Goal: Ask a question

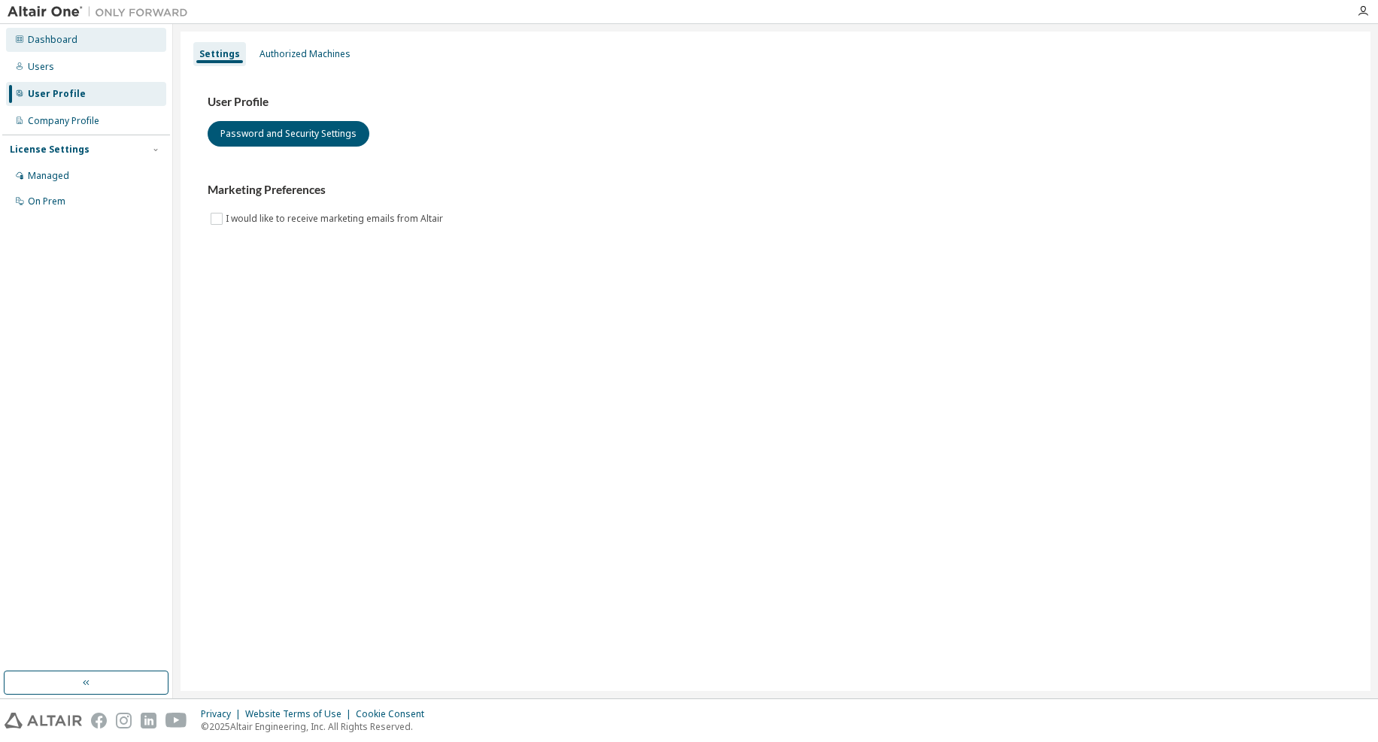
click at [50, 48] on div "Dashboard" at bounding box center [86, 40] width 160 height 24
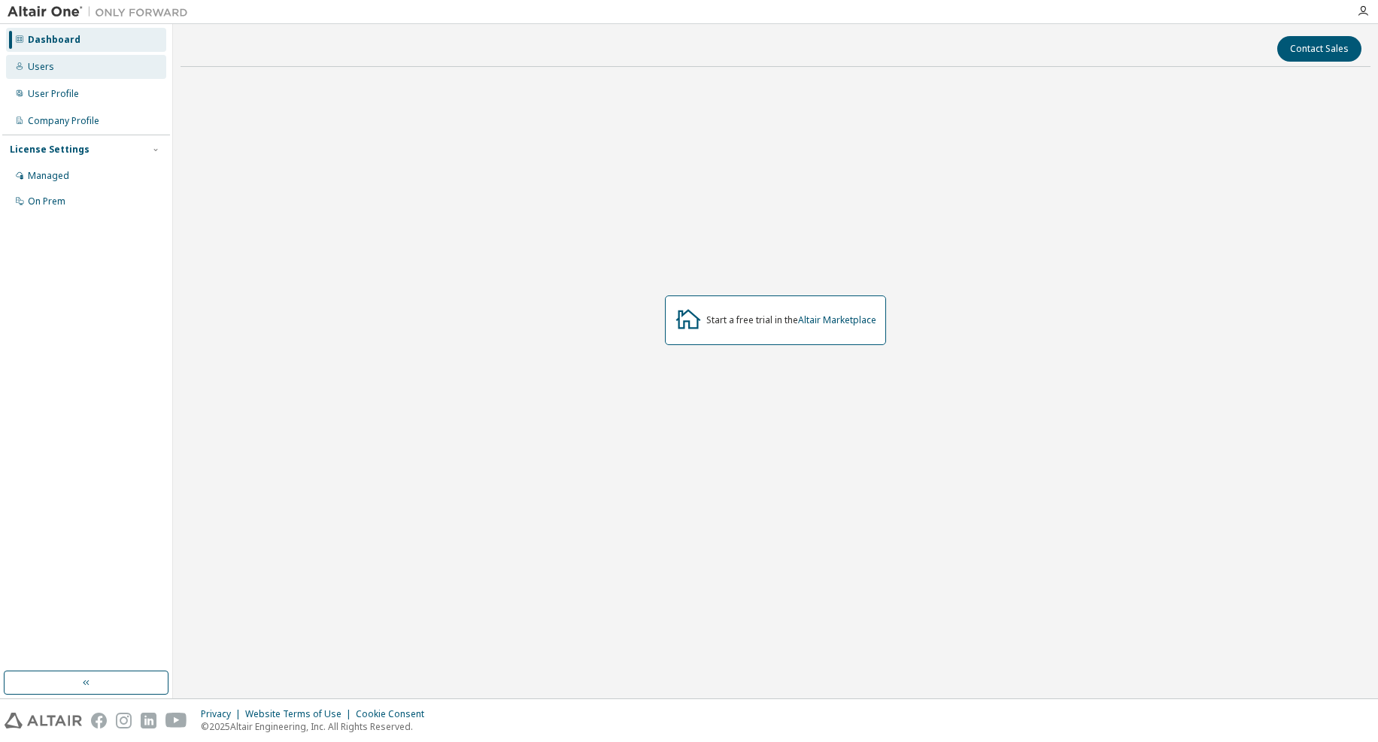
click at [68, 71] on div "Users" at bounding box center [86, 67] width 160 height 24
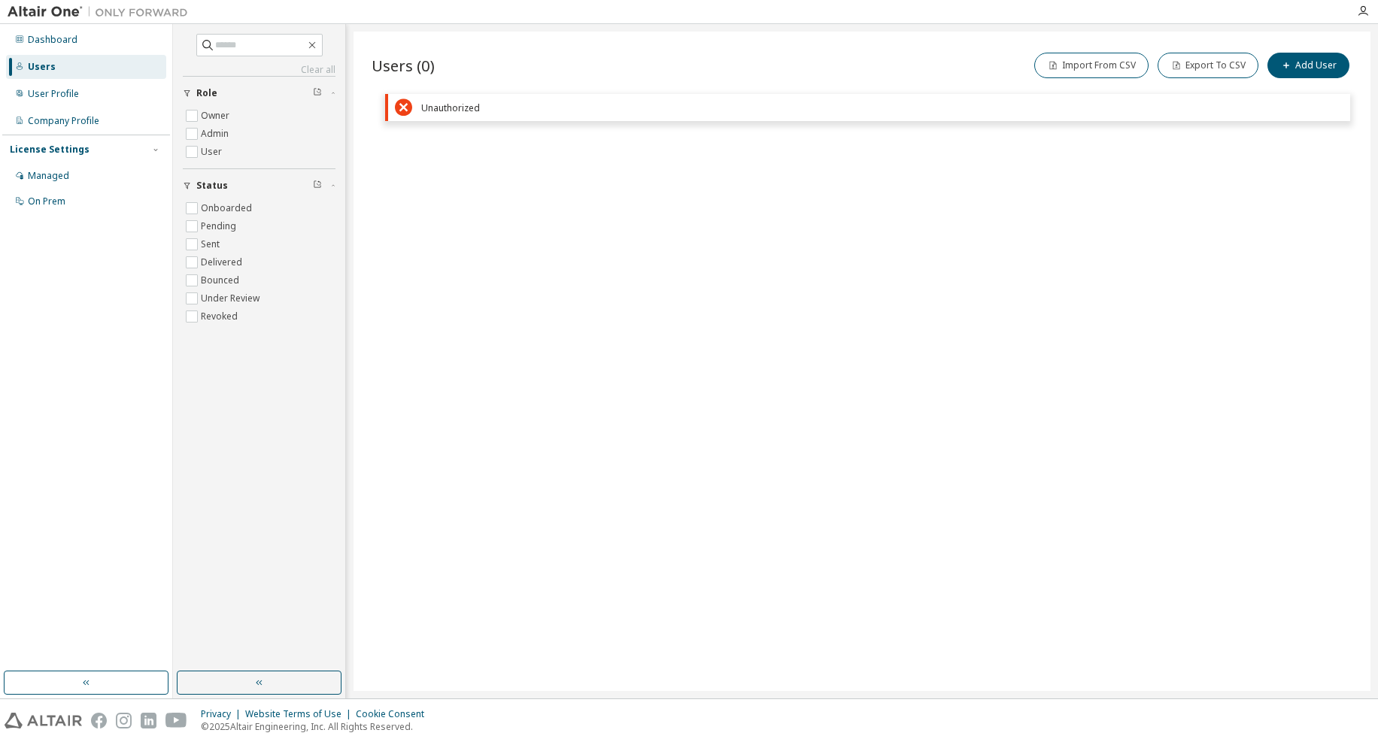
click at [64, 10] on img at bounding box center [102, 12] width 188 height 15
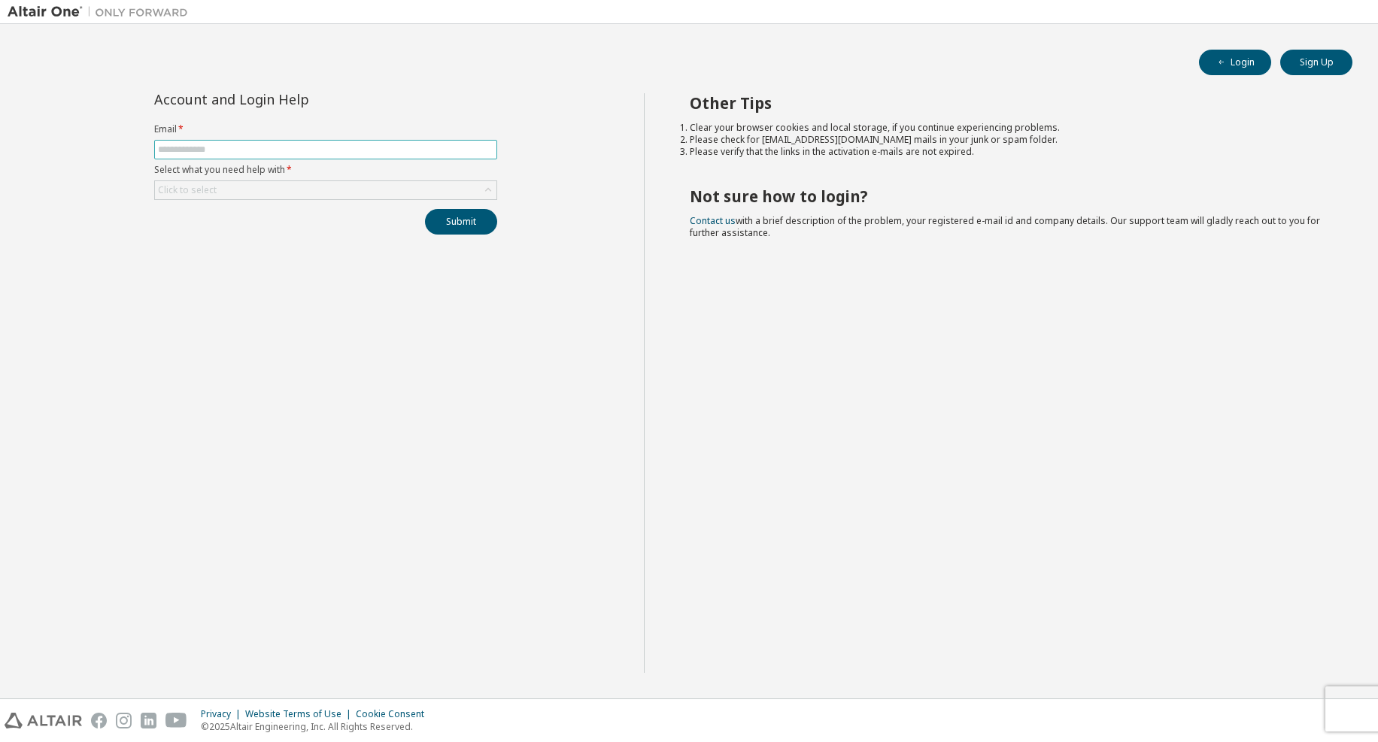
click at [438, 144] on input "text" at bounding box center [325, 150] width 335 height 12
type input "*"
type input "**********"
click at [420, 186] on div "Click to select" at bounding box center [325, 190] width 341 height 18
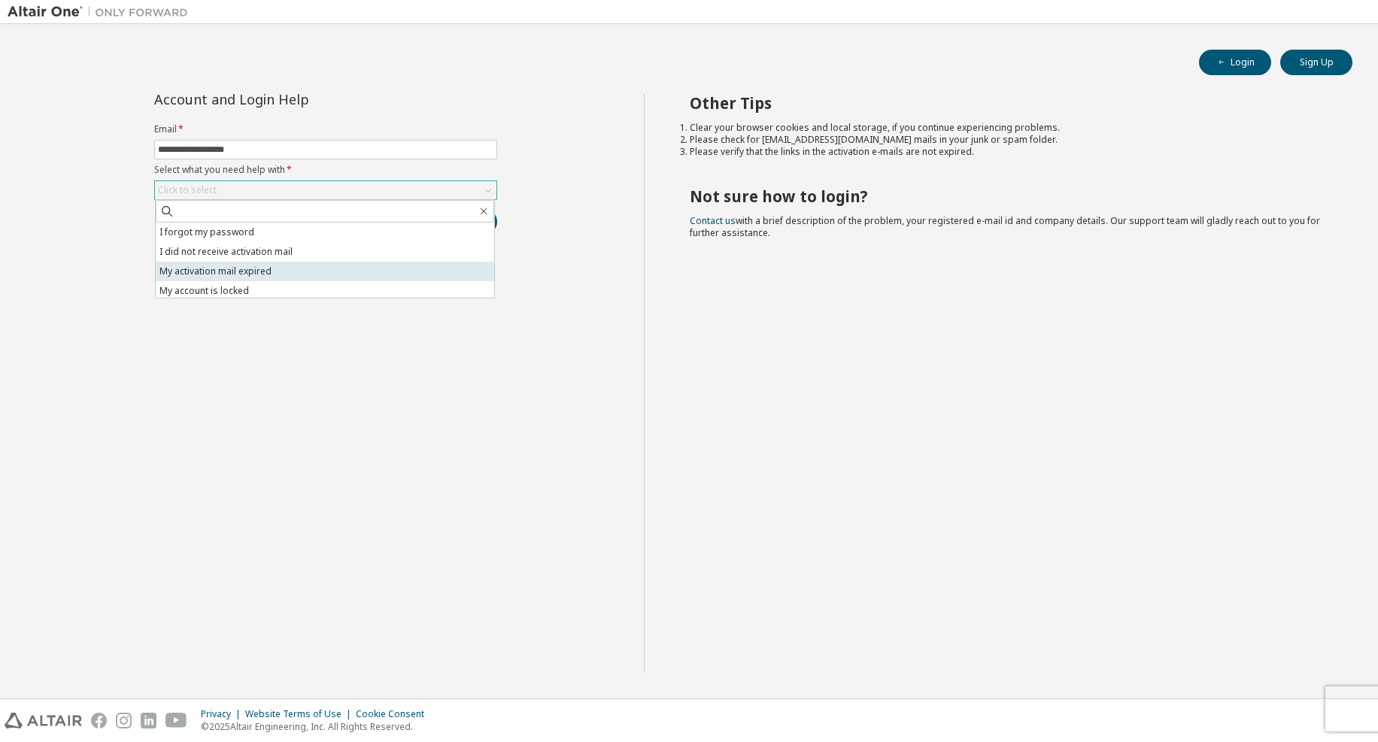
scroll to position [42, 0]
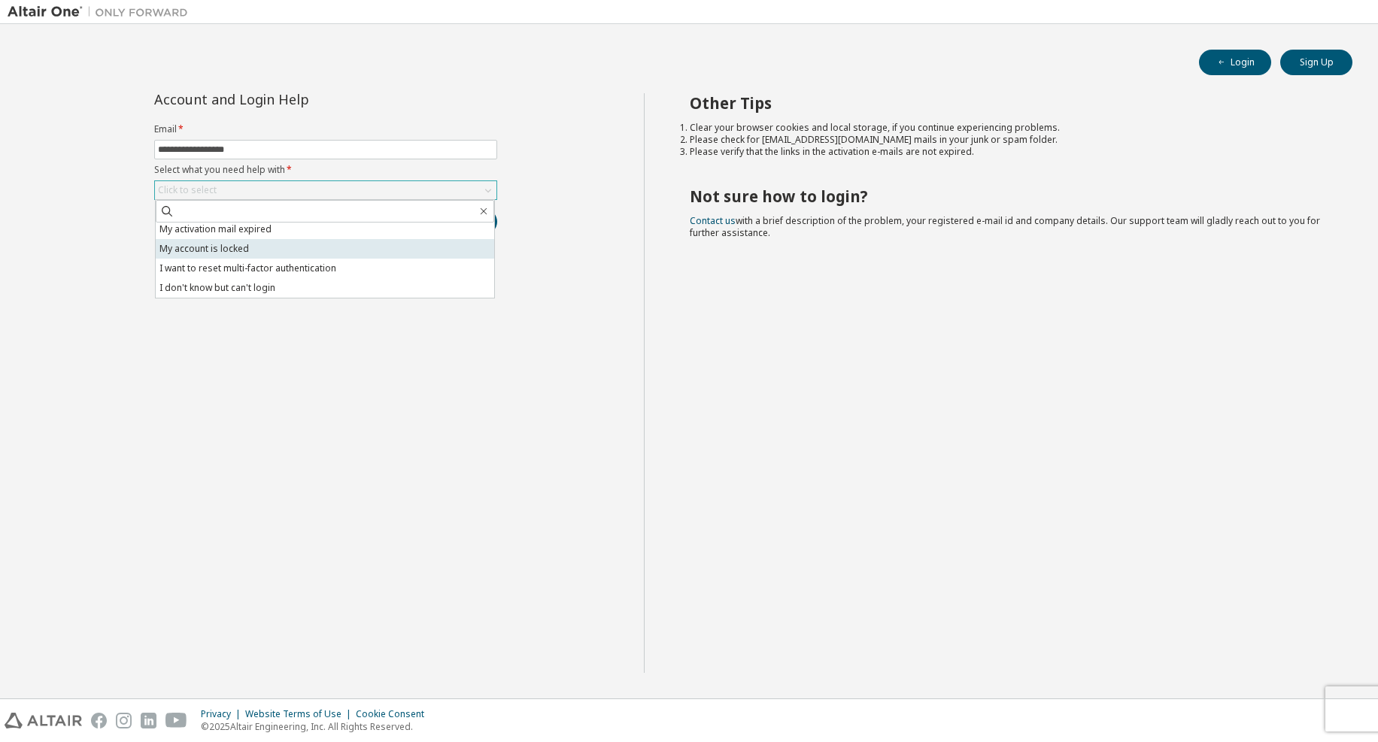
click at [391, 253] on li "My account is locked" at bounding box center [325, 249] width 338 height 20
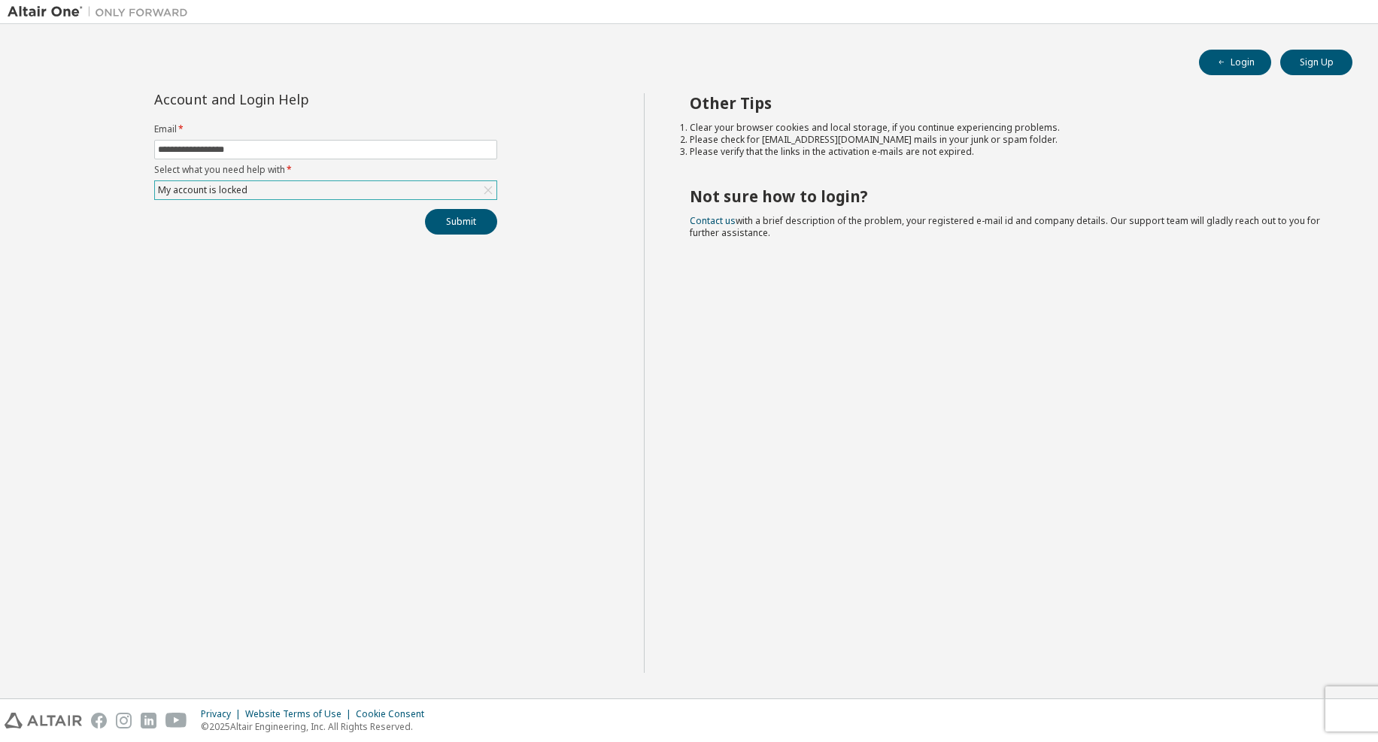
click at [453, 193] on div "My account is locked" at bounding box center [325, 190] width 341 height 18
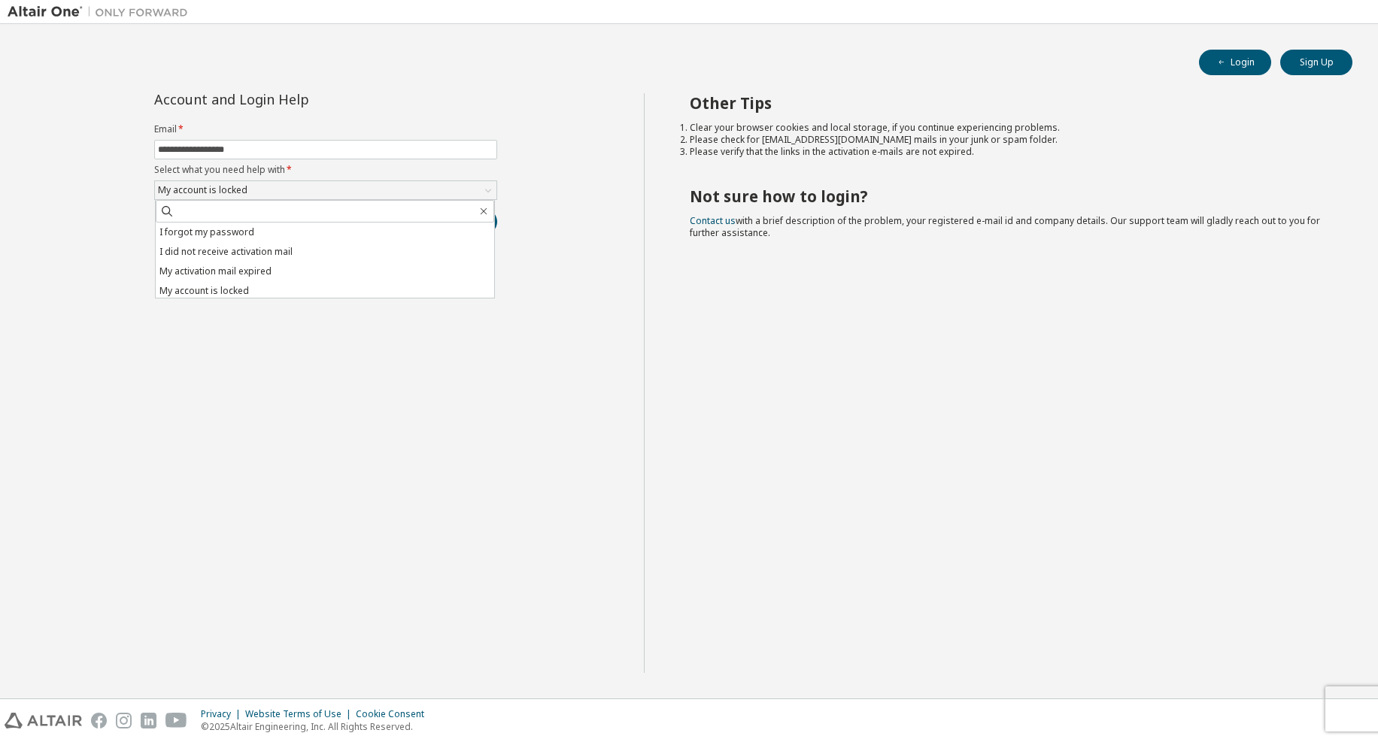
click at [553, 229] on div "**********" at bounding box center [326, 383] width 636 height 580
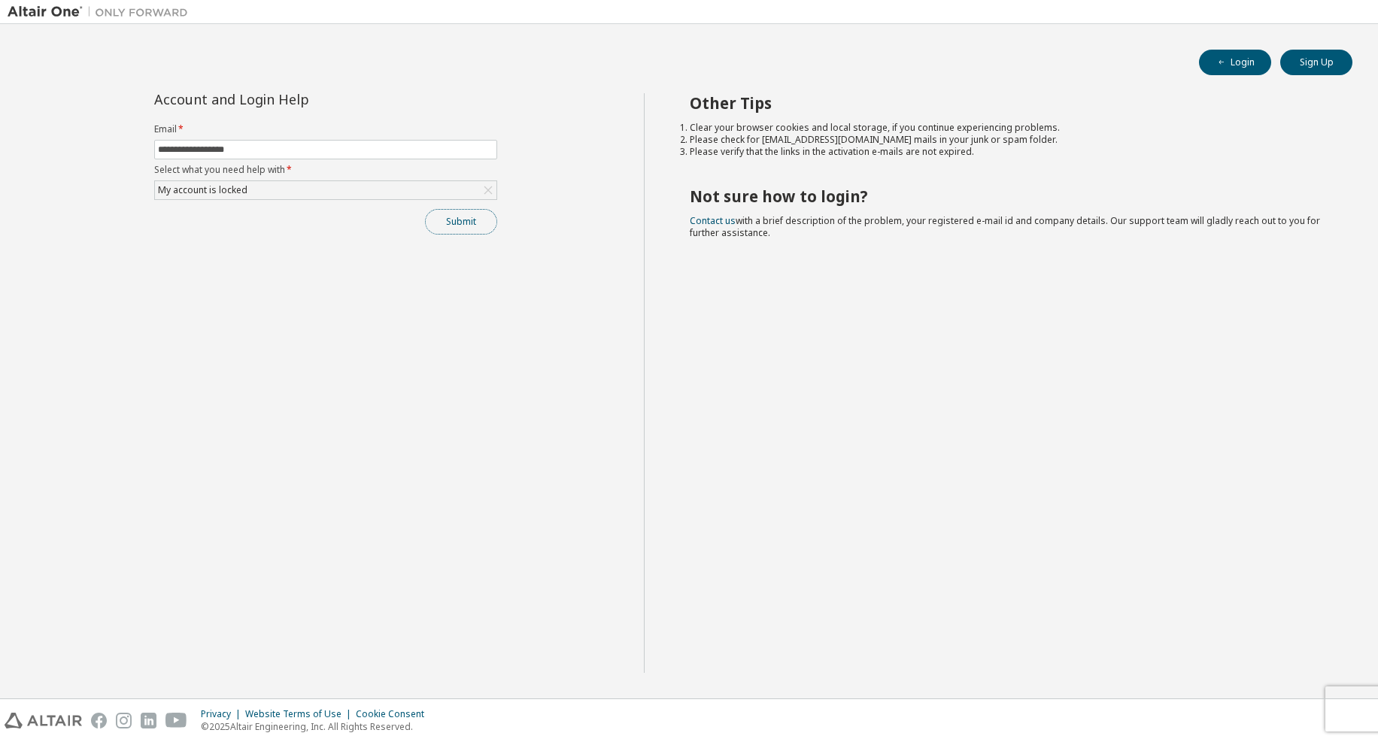
click at [454, 221] on button "Submit" at bounding box center [461, 222] width 72 height 26
click at [277, 159] on span at bounding box center [325, 150] width 343 height 20
click at [285, 154] on input "text" at bounding box center [325, 150] width 335 height 12
type input "**********"
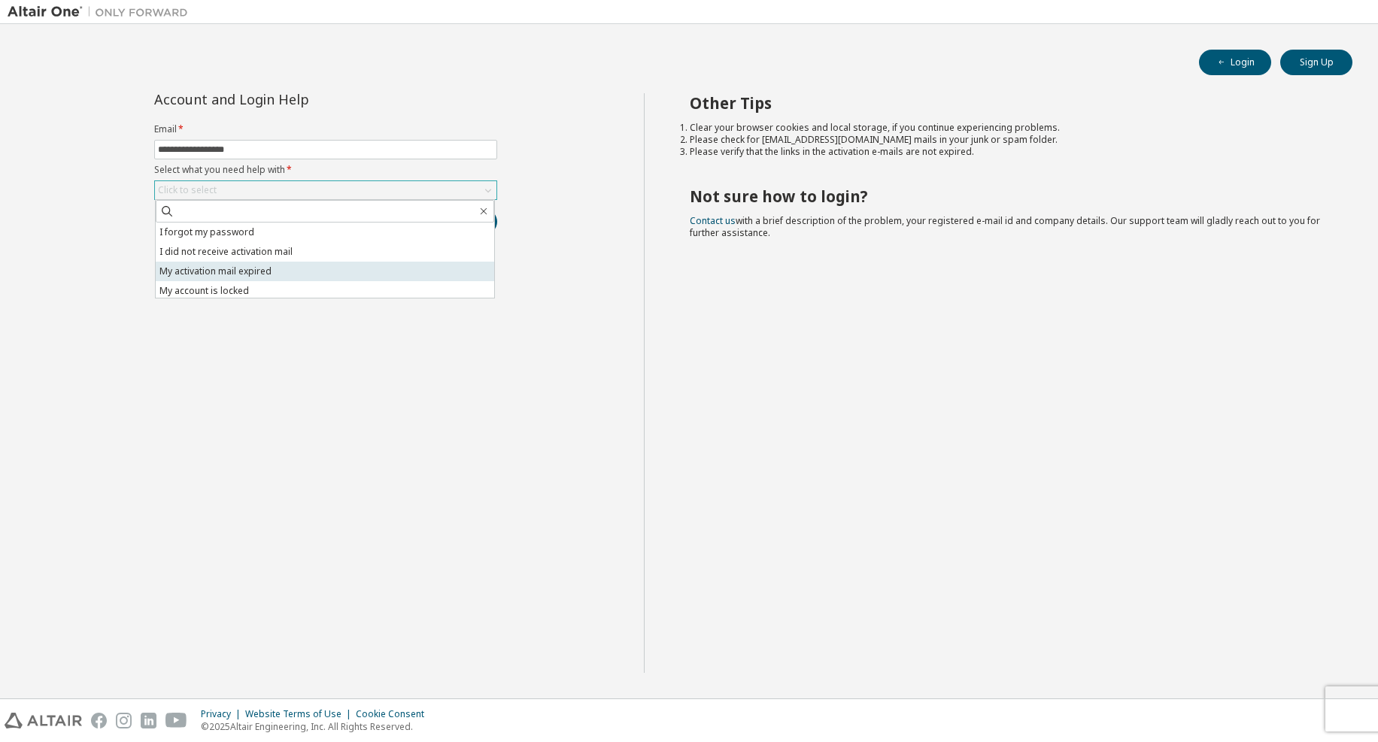
scroll to position [42, 0]
click at [344, 286] on li "I don't know but can't login" at bounding box center [325, 288] width 338 height 20
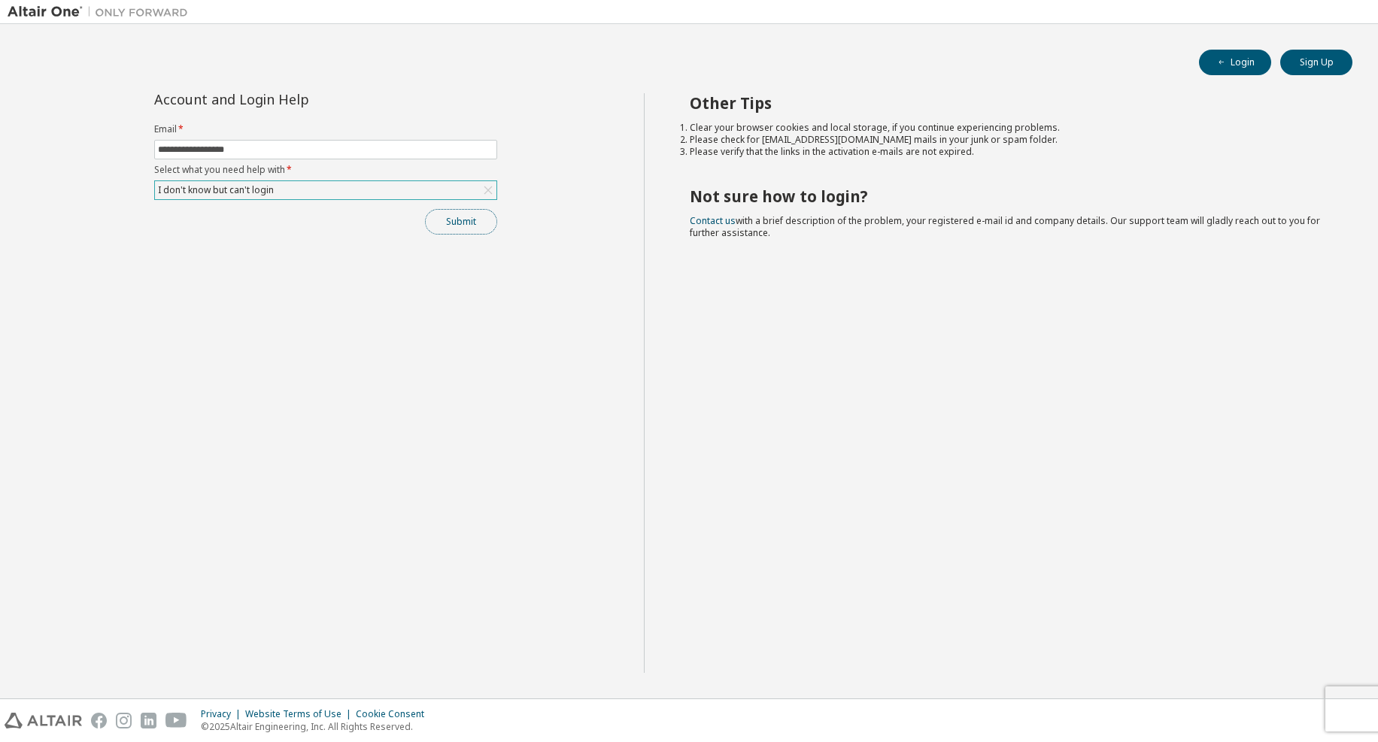
click at [445, 229] on button "Submit" at bounding box center [461, 222] width 72 height 26
